Goal: Task Accomplishment & Management: Manage account settings

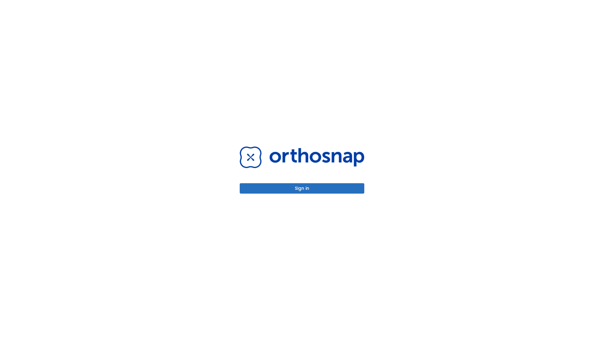
click at [302, 188] on button "Sign in" at bounding box center [302, 188] width 125 height 10
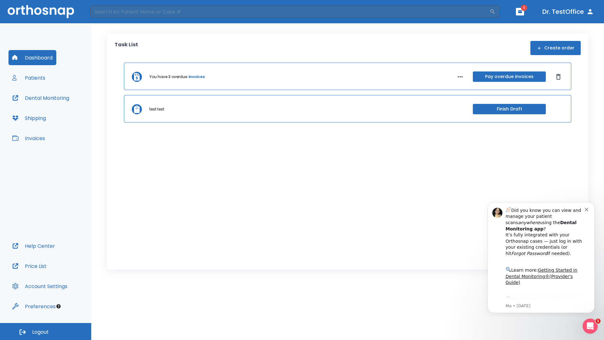
click at [46, 331] on span "Logout" at bounding box center [40, 331] width 17 height 7
